Goal: Find contact information: Find contact information

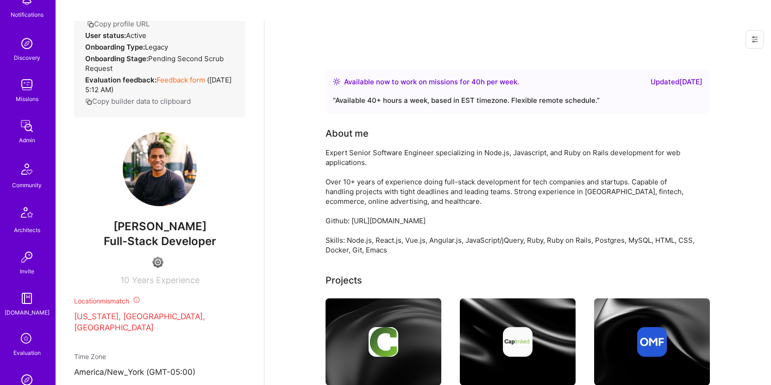
scroll to position [209, 0]
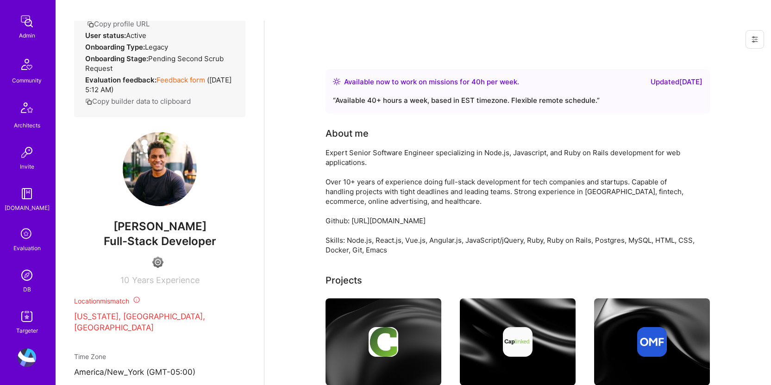
click at [23, 277] on img at bounding box center [27, 275] width 19 height 19
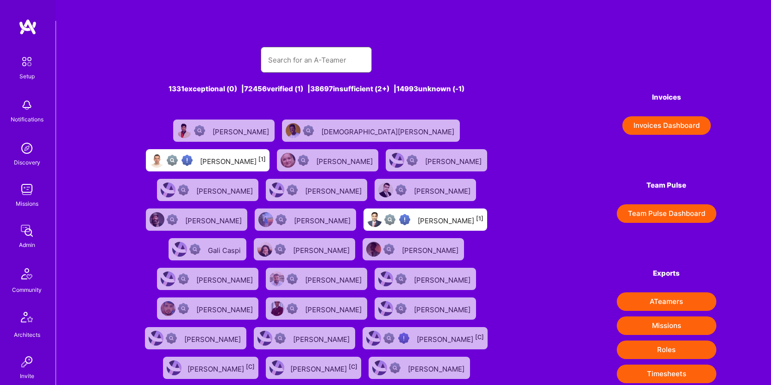
click at [318, 48] on input "text" at bounding box center [316, 60] width 96 height 24
paste input "[PERSON_NAME]"
type input "[PERSON_NAME]"
click at [346, 48] on input "[PERSON_NAME]" at bounding box center [316, 60] width 96 height 24
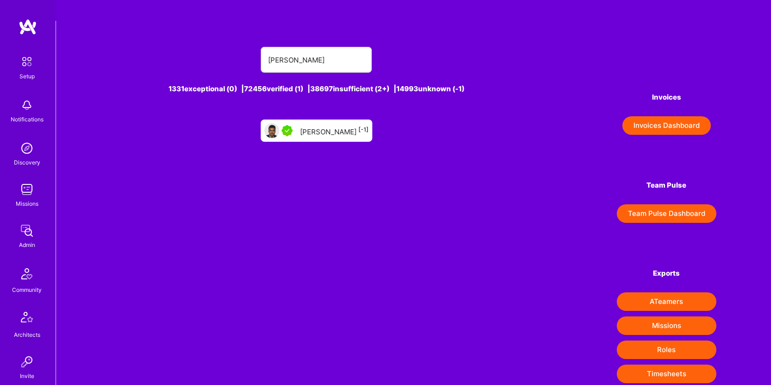
click at [336, 125] on div "[PERSON_NAME] [-1]" at bounding box center [334, 131] width 69 height 12
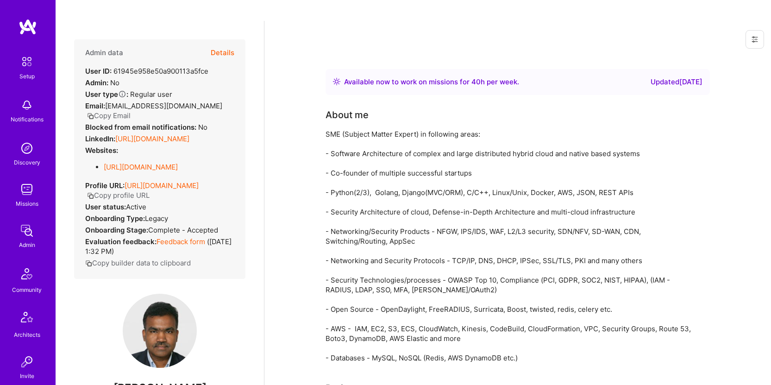
click at [103, 111] on button "Copy Email" at bounding box center [109, 116] width 44 height 10
